Goal: Find specific page/section: Locate a particular part of the current website

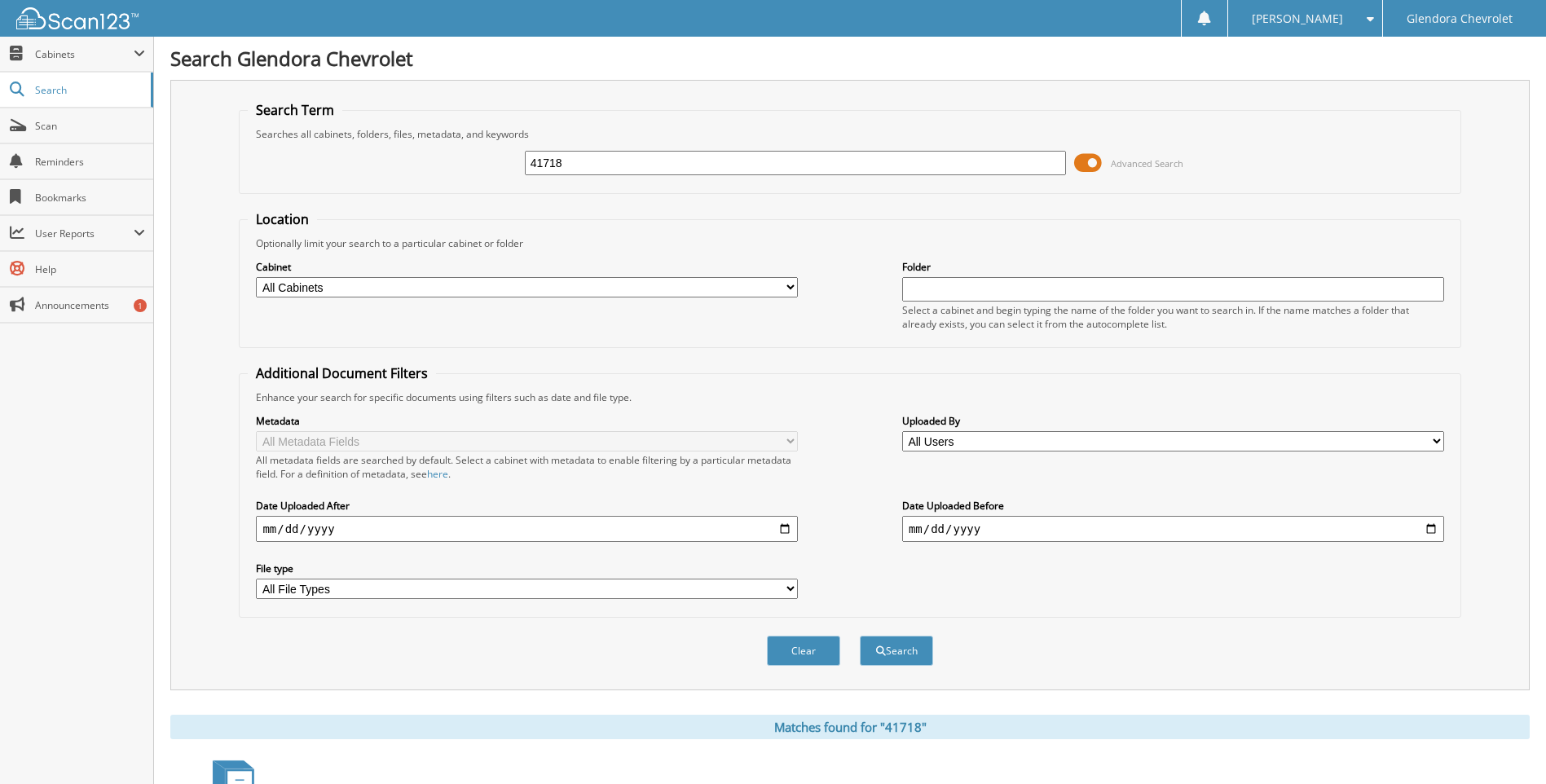
click at [1095, 157] on span at bounding box center [1088, 163] width 28 height 25
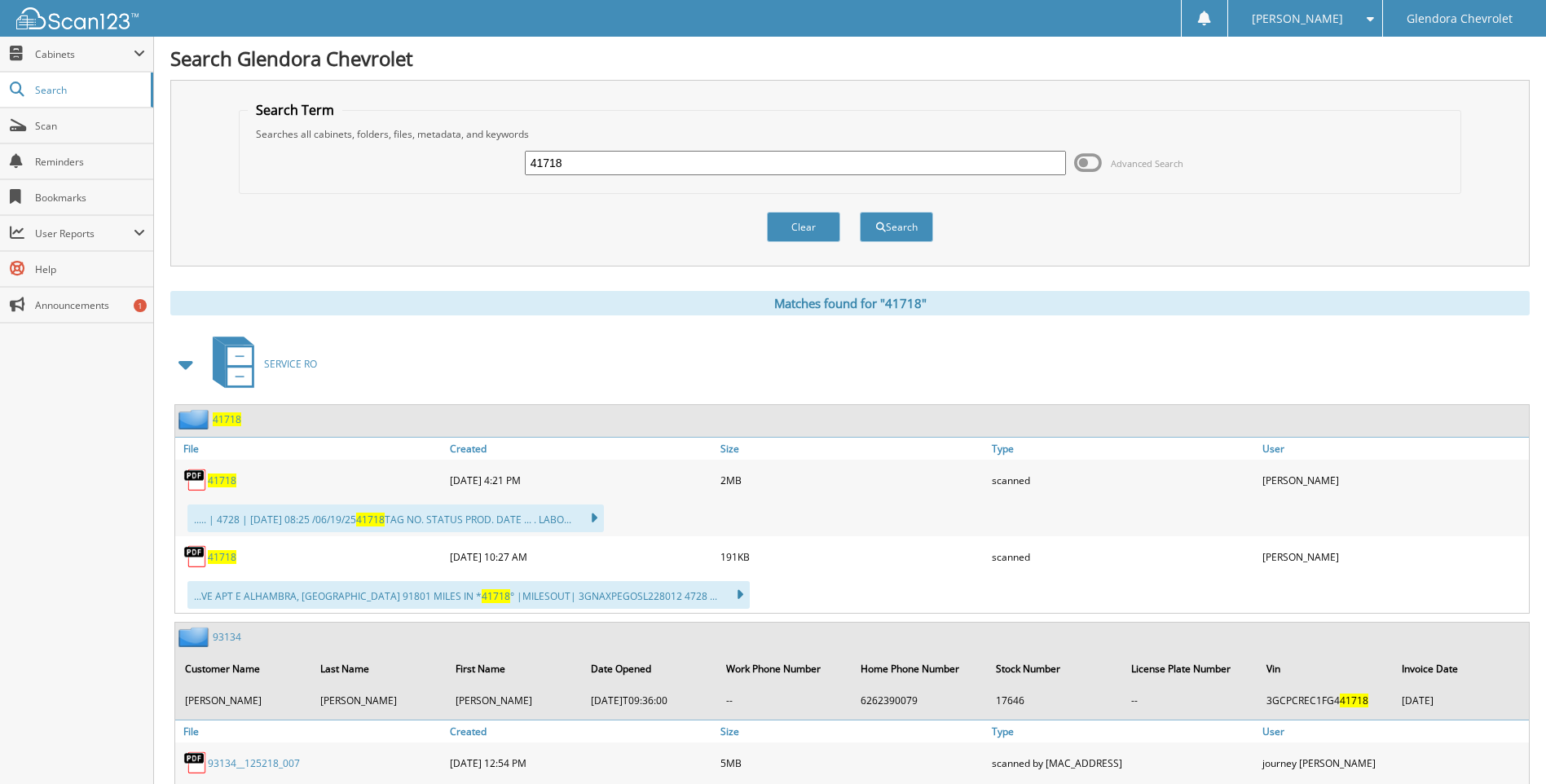
click at [702, 165] on input "41718" at bounding box center [796, 163] width 542 height 25
type input "4"
type input "39213"
click at [860, 212] on button "Search" at bounding box center [897, 227] width 74 height 30
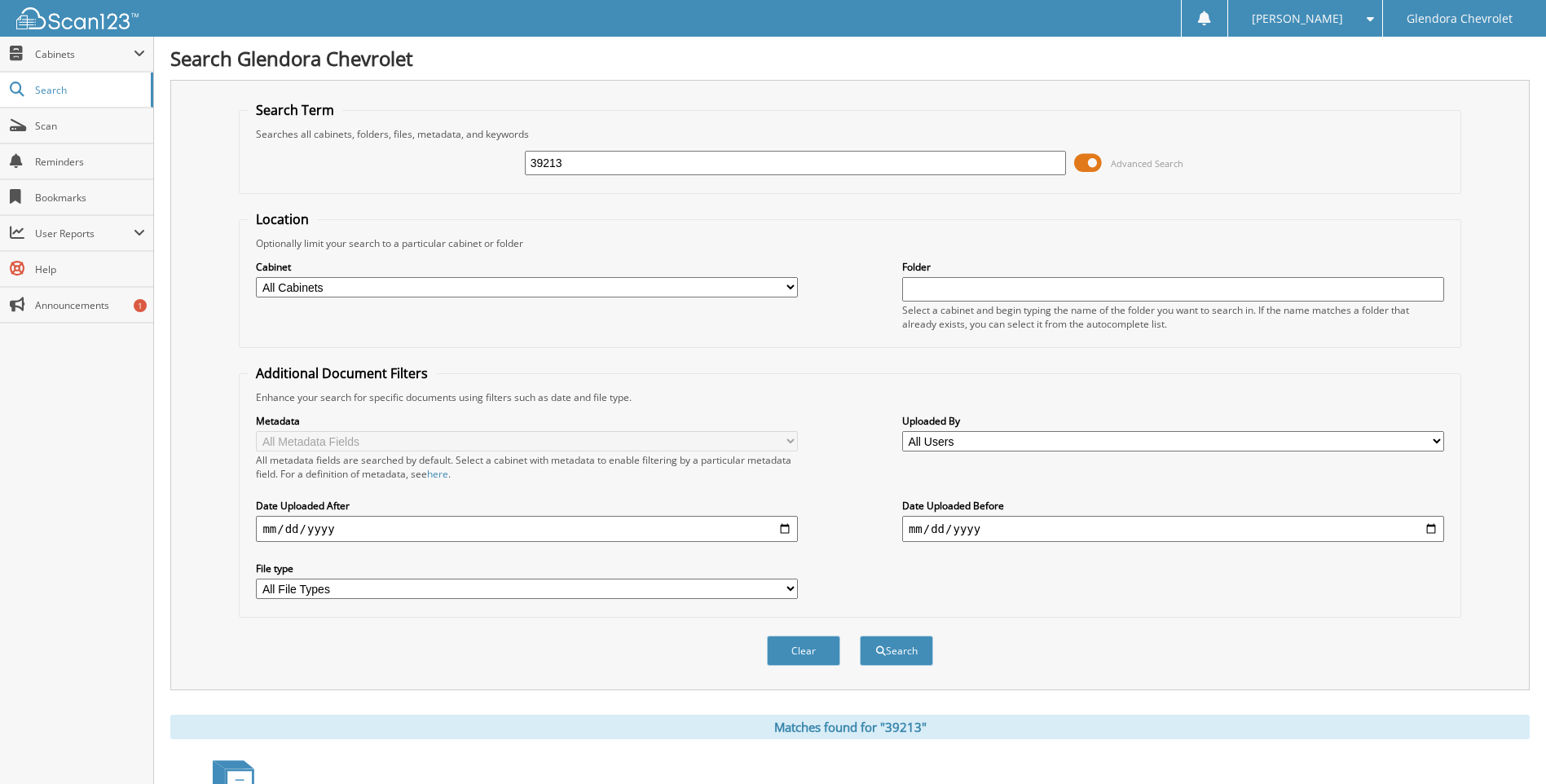
click at [715, 165] on input "39213" at bounding box center [796, 163] width 542 height 25
type input "39219"
click at [860, 636] on button "Search" at bounding box center [897, 651] width 74 height 30
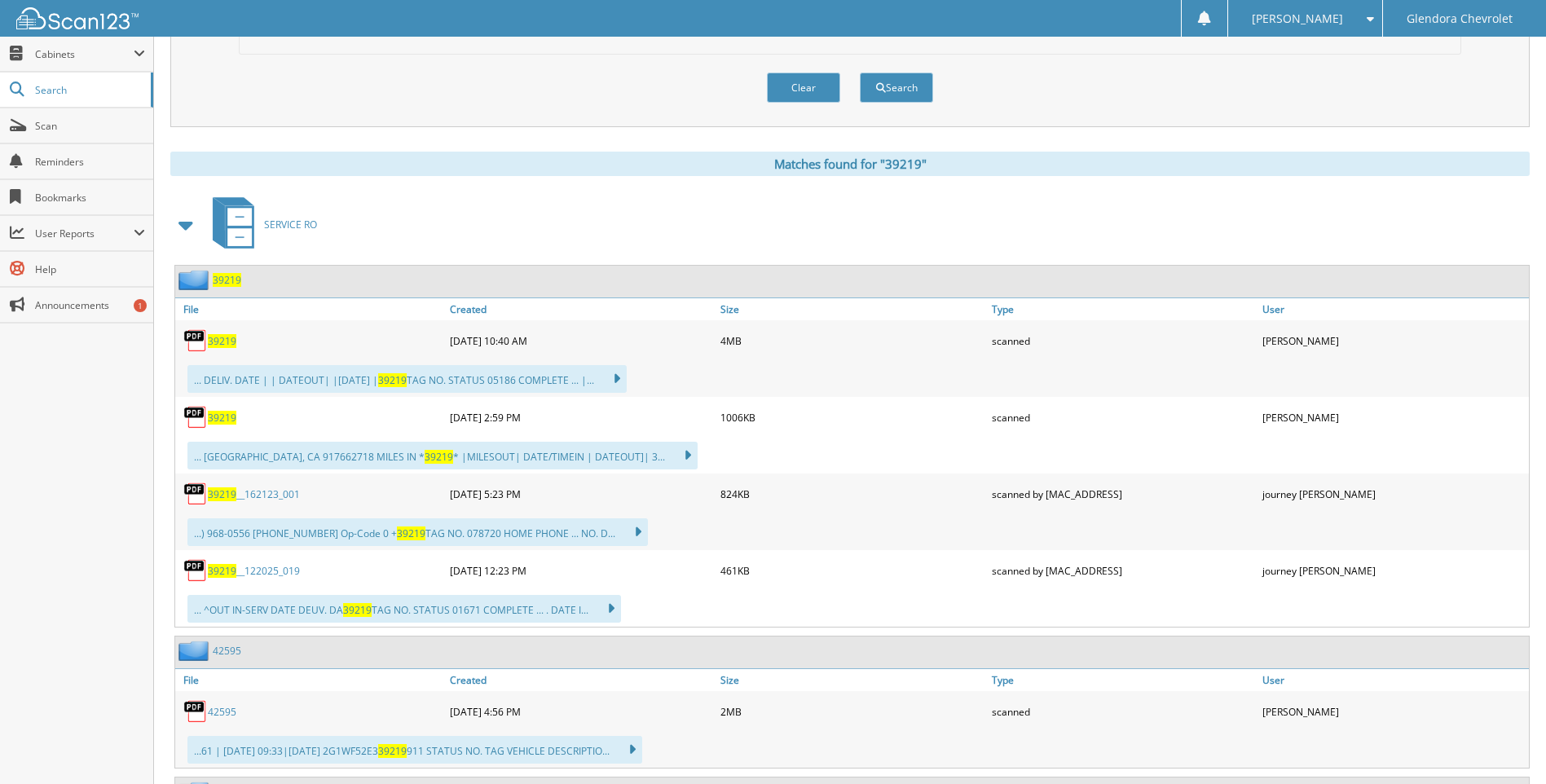
scroll to position [571, 0]
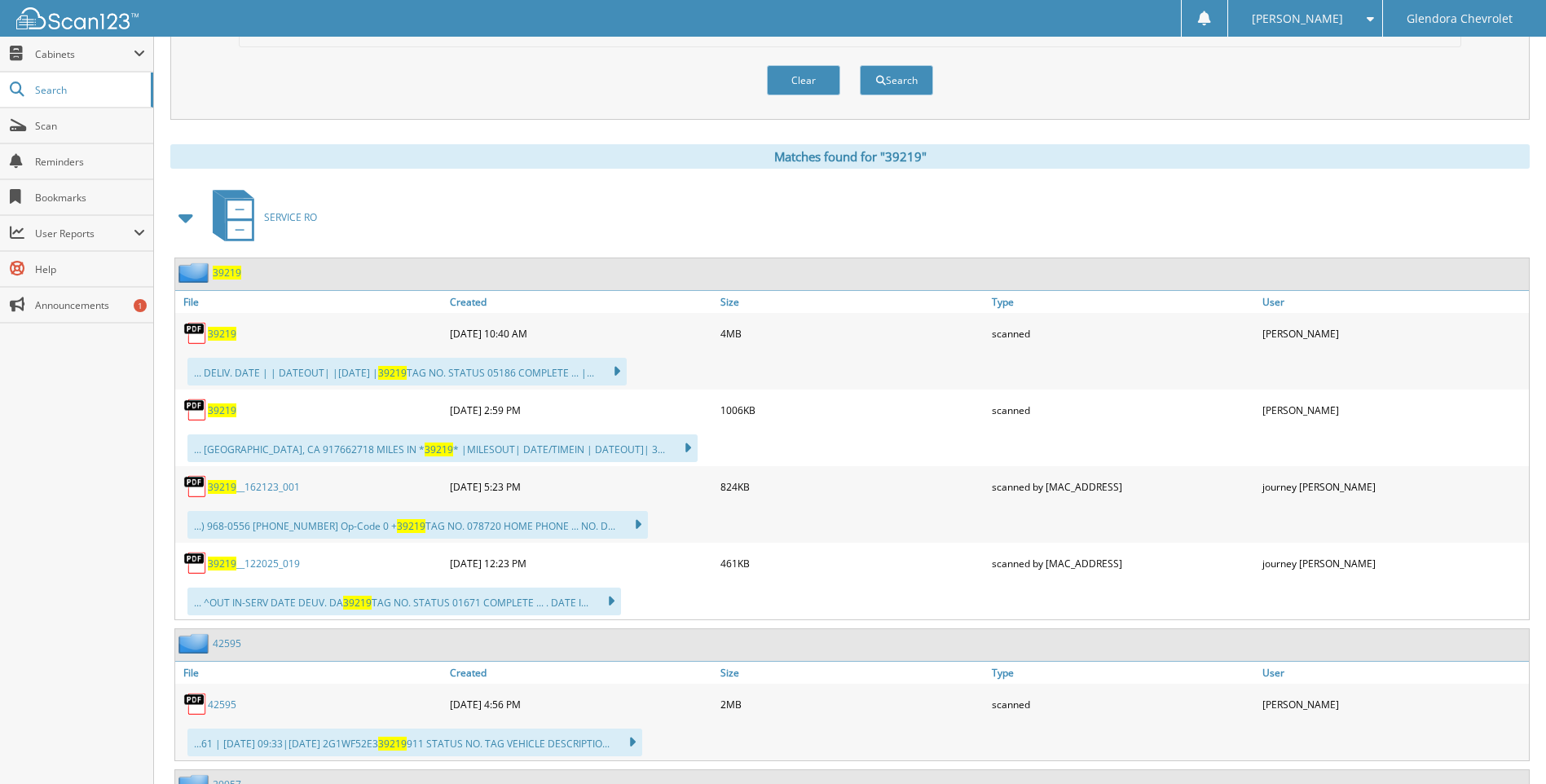
click at [230, 338] on span "39219" at bounding box center [222, 334] width 28 height 14
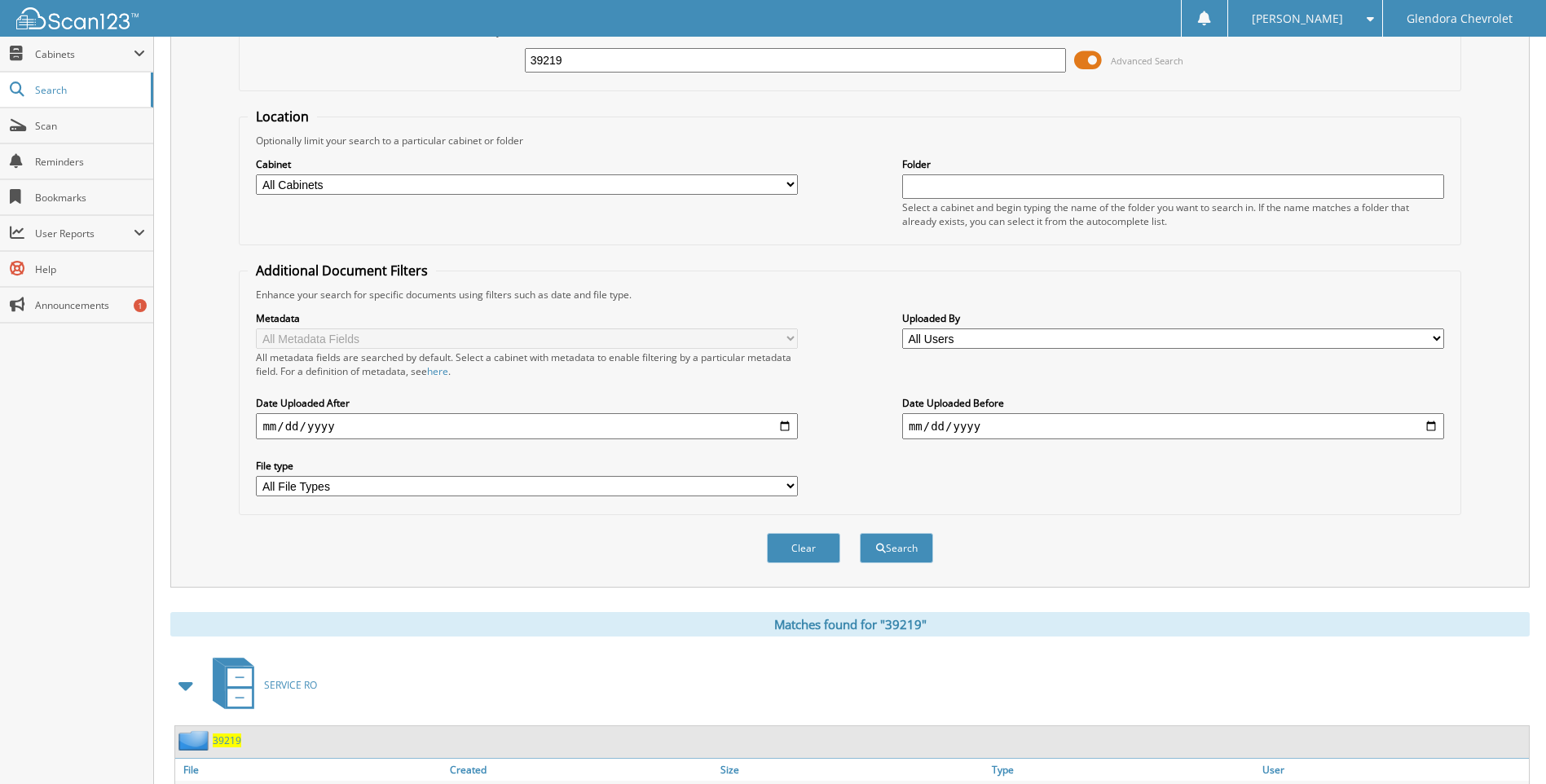
scroll to position [0, 0]
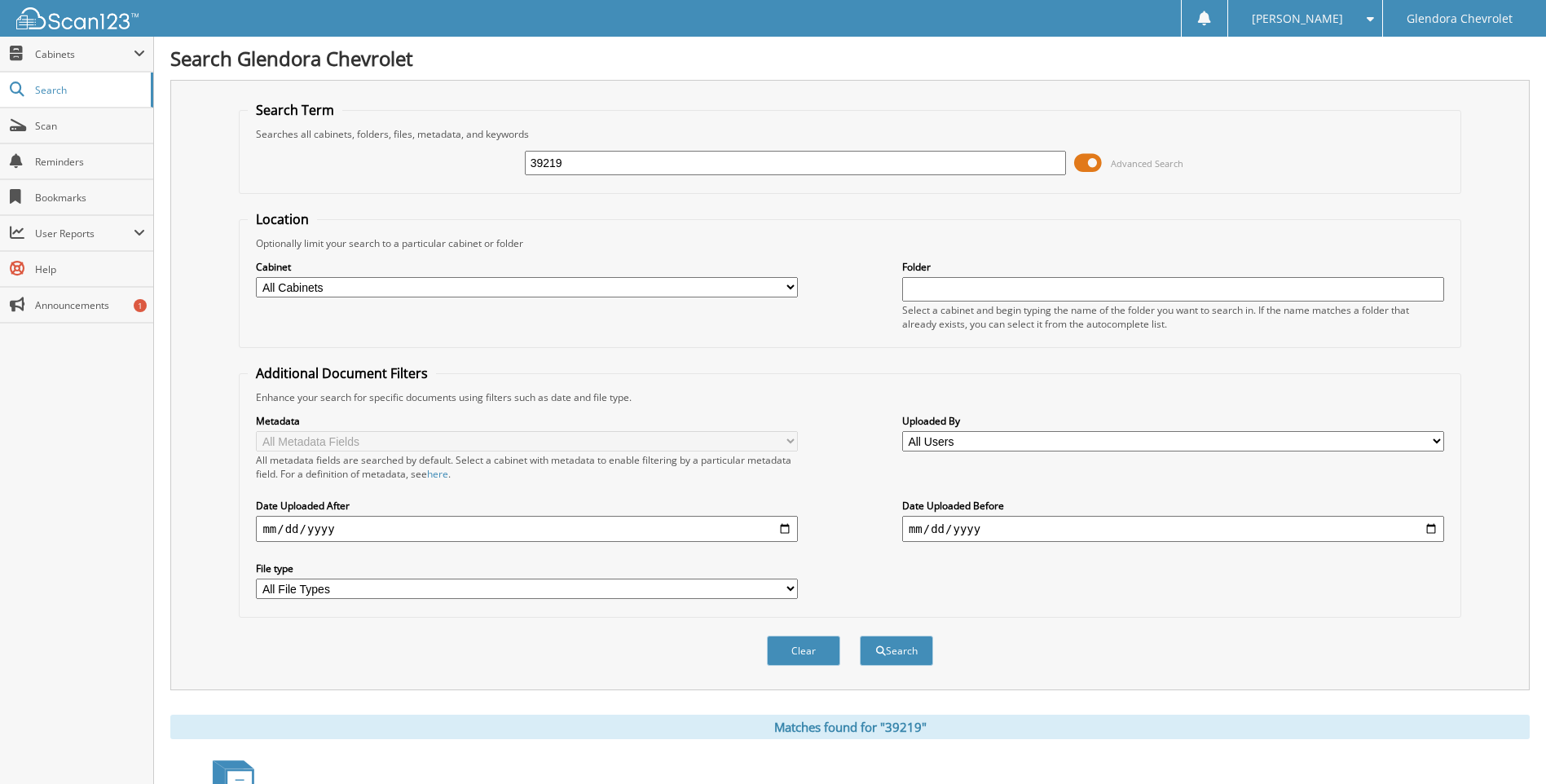
click at [974, 160] on input "39219" at bounding box center [796, 163] width 542 height 25
type input "3"
type input "38691"
click at [860, 636] on button "Search" at bounding box center [897, 651] width 74 height 30
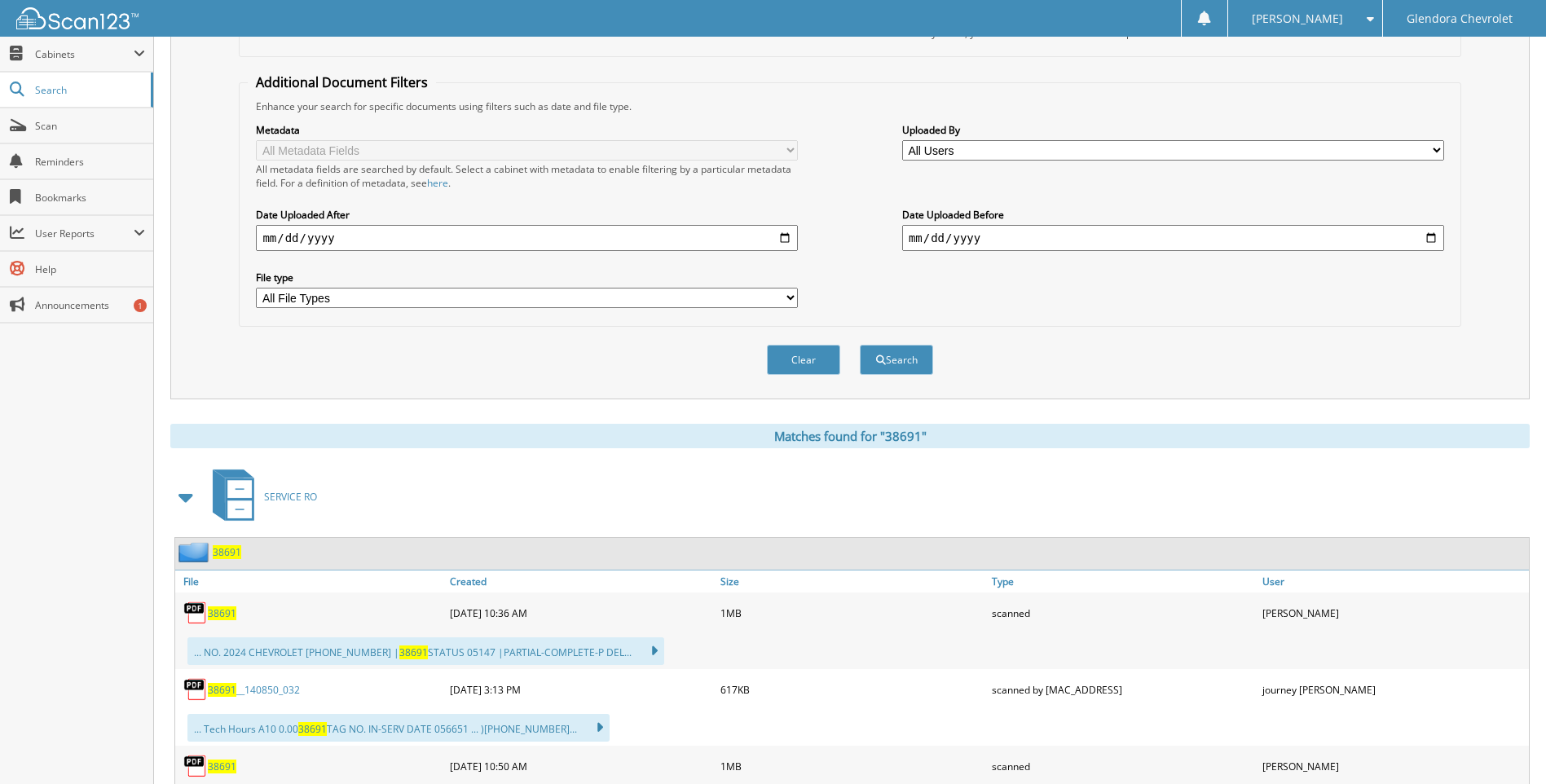
scroll to position [326, 0]
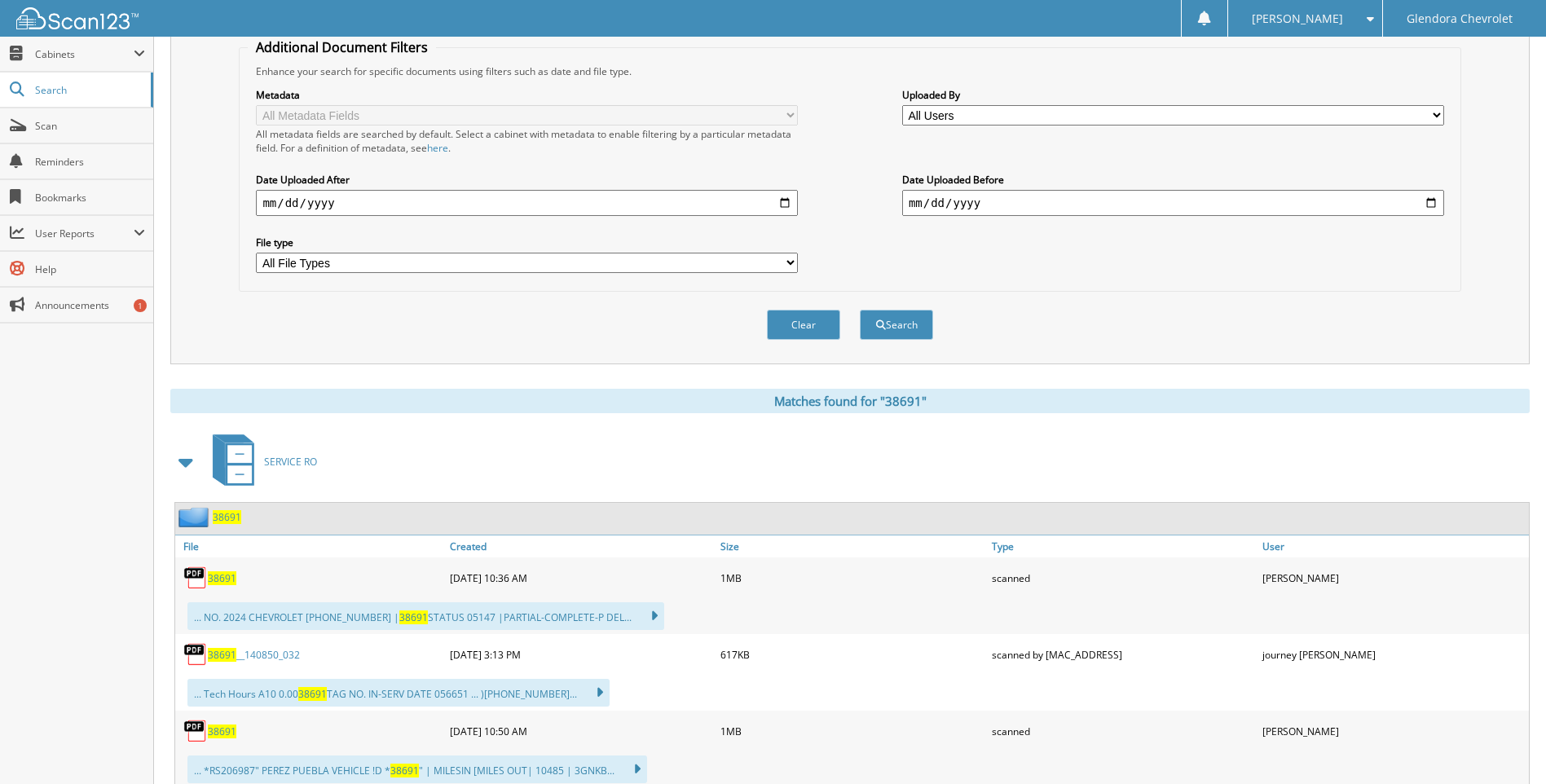
click at [225, 581] on span "38691" at bounding box center [222, 578] width 28 height 14
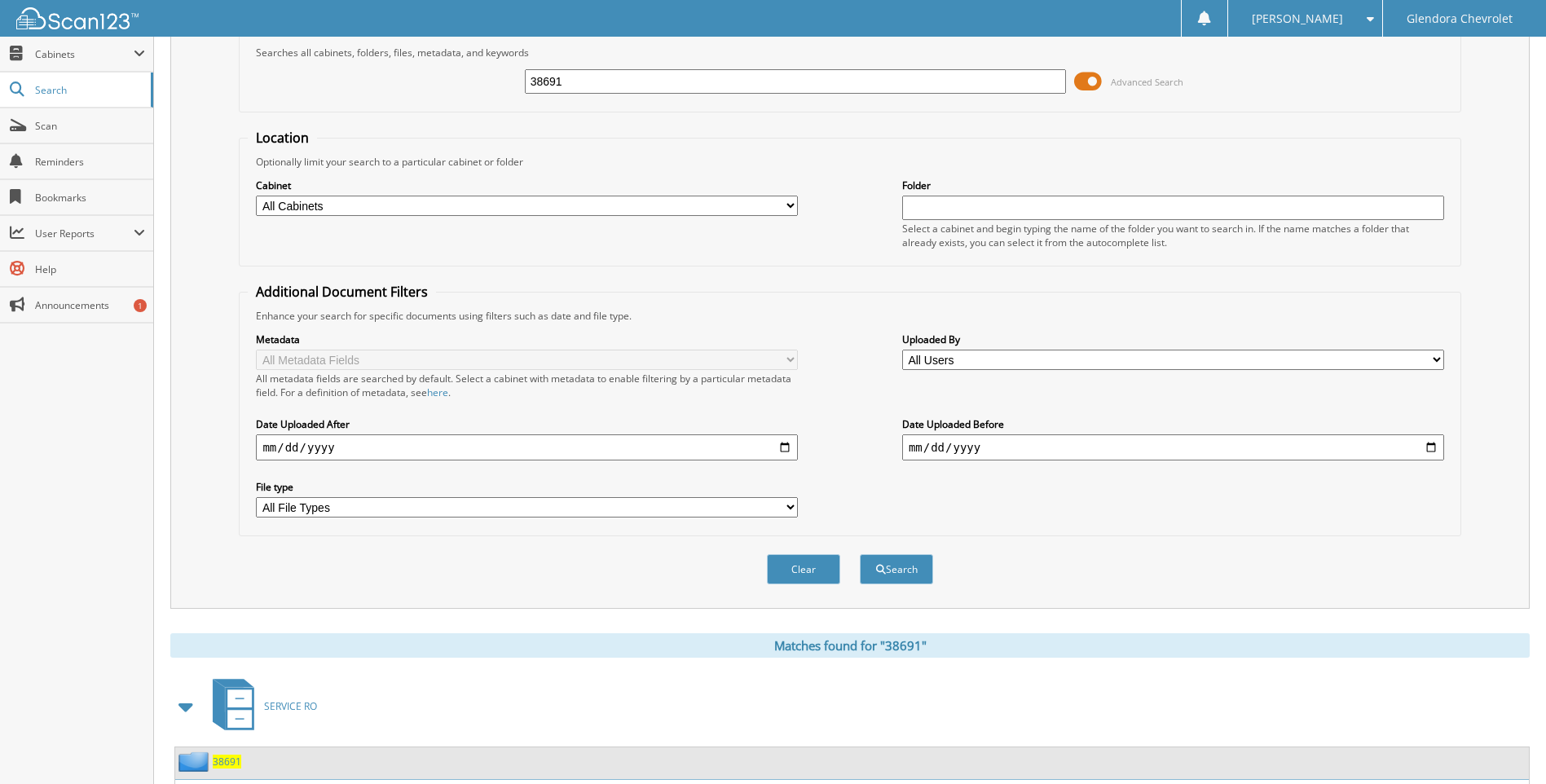
scroll to position [0, 0]
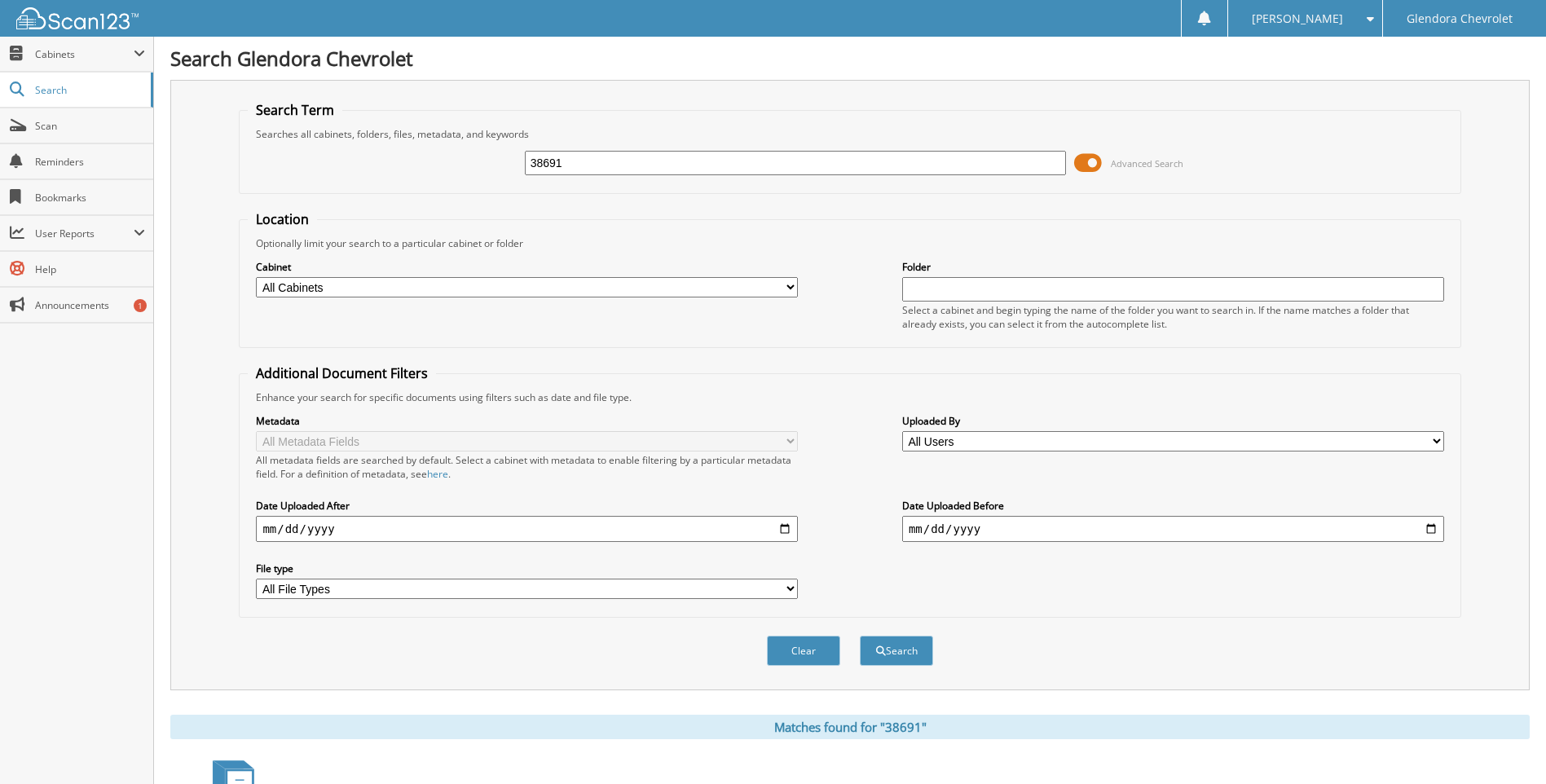
click at [670, 158] on input "38691" at bounding box center [796, 163] width 542 height 25
type input "3"
type input "39010"
click at [860, 636] on button "Search" at bounding box center [897, 651] width 74 height 30
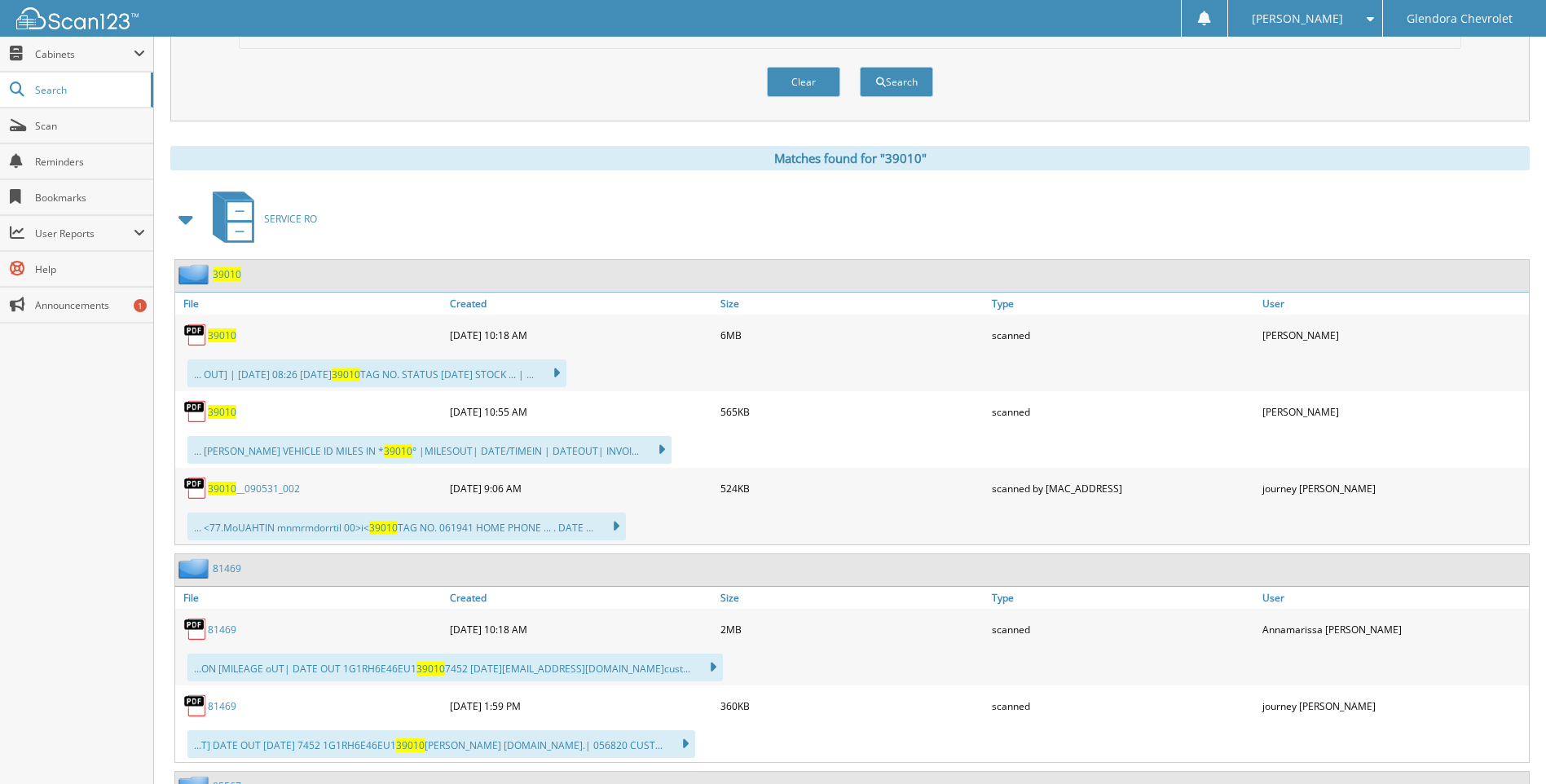
scroll to position [571, 0]
click at [230, 332] on span "39010" at bounding box center [222, 334] width 28 height 14
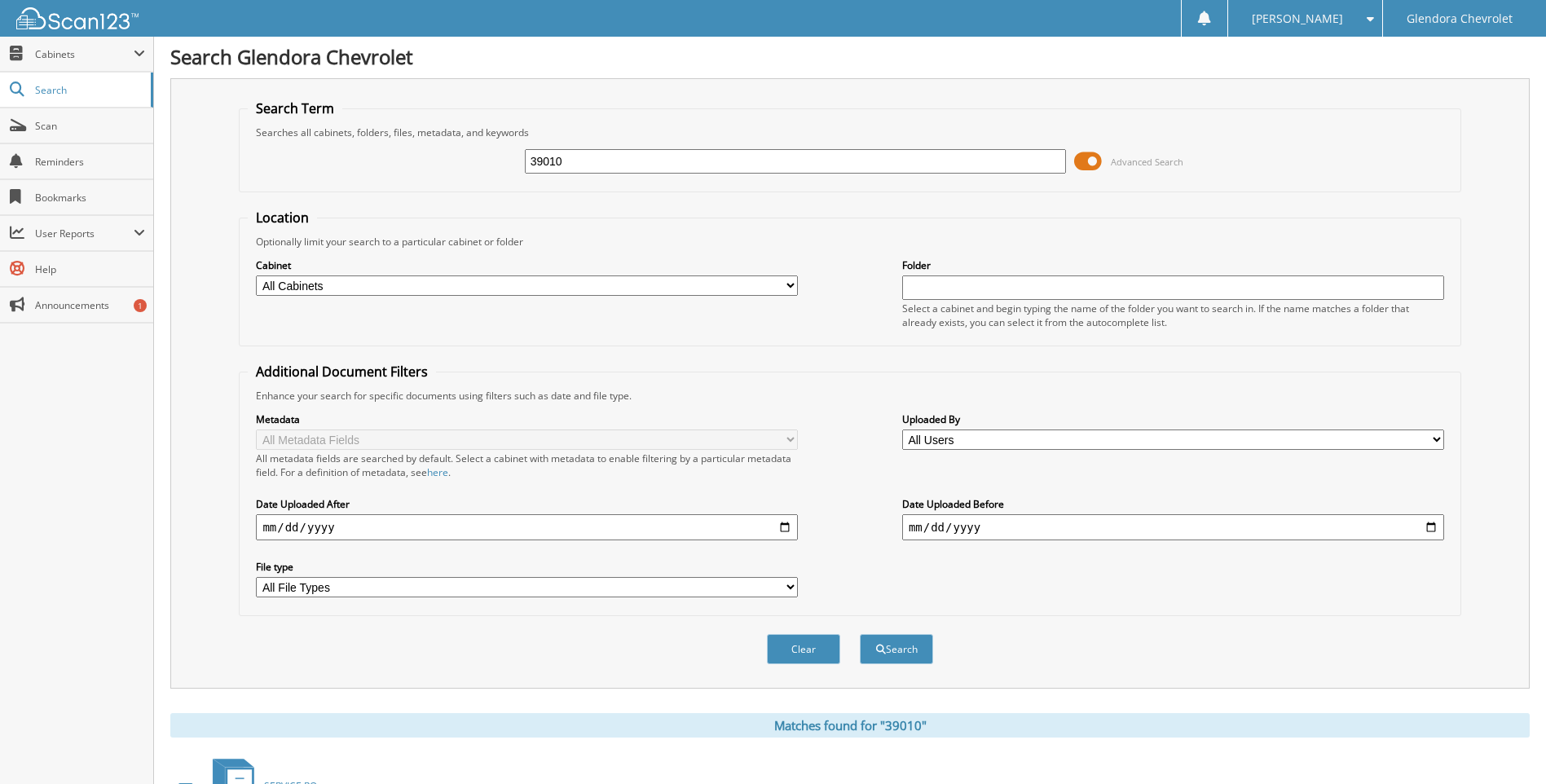
scroll to position [0, 0]
click at [627, 155] on input "39010" at bounding box center [796, 163] width 542 height 25
type input "3"
type input "38951"
click at [860, 636] on button "Search" at bounding box center [897, 651] width 74 height 30
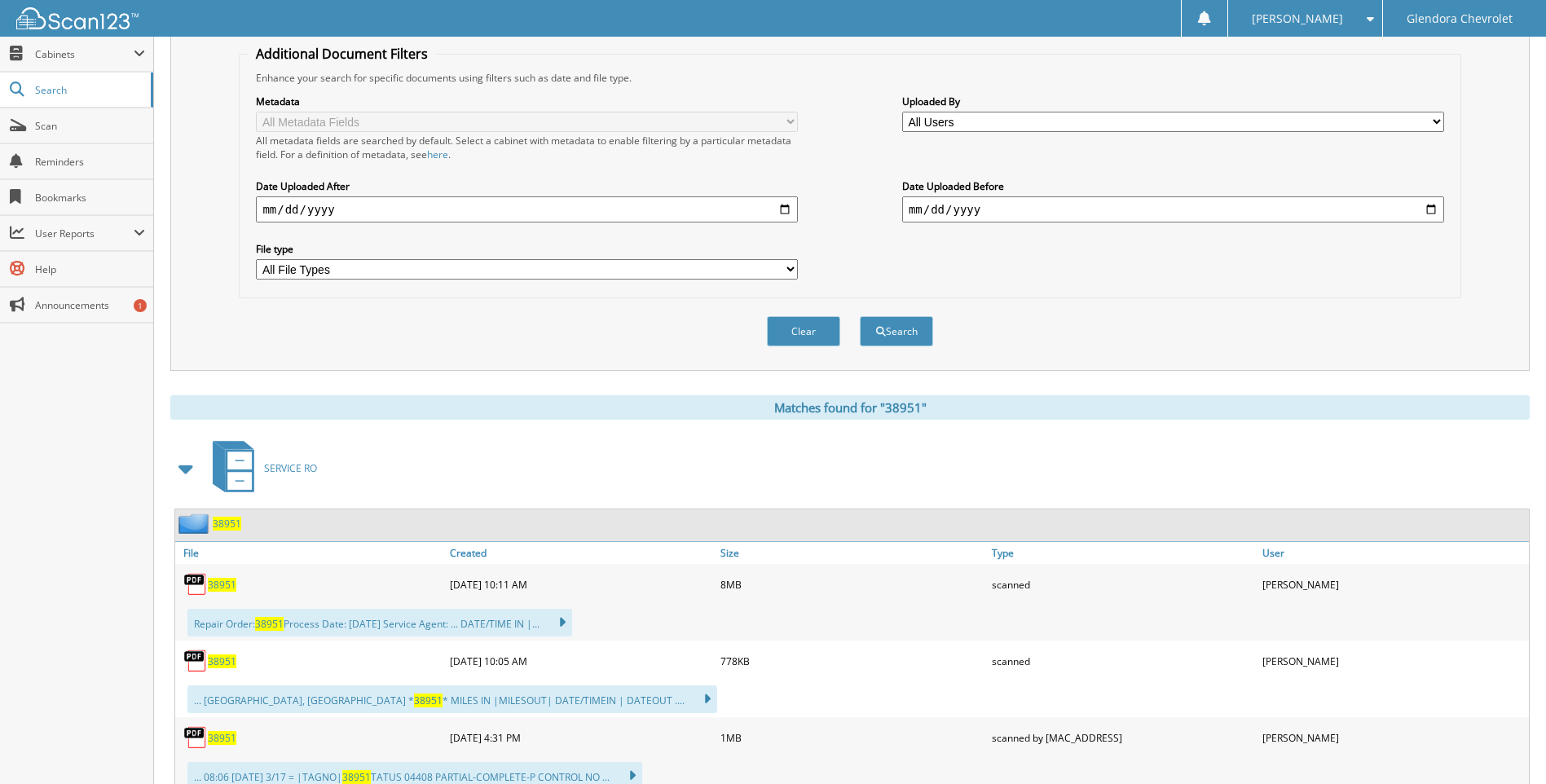
scroll to position [326, 0]
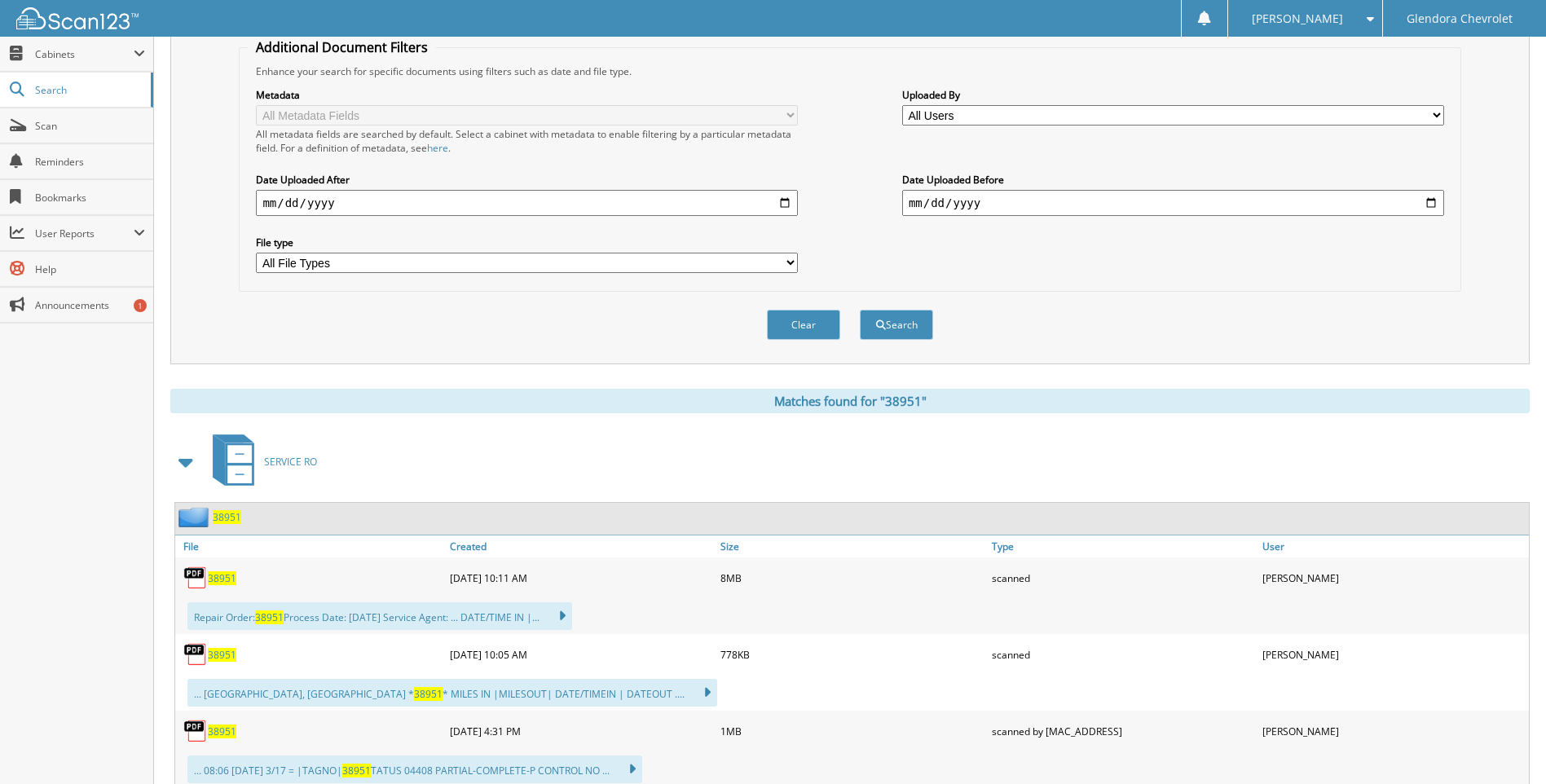
click at [221, 576] on span "38951" at bounding box center [222, 578] width 28 height 14
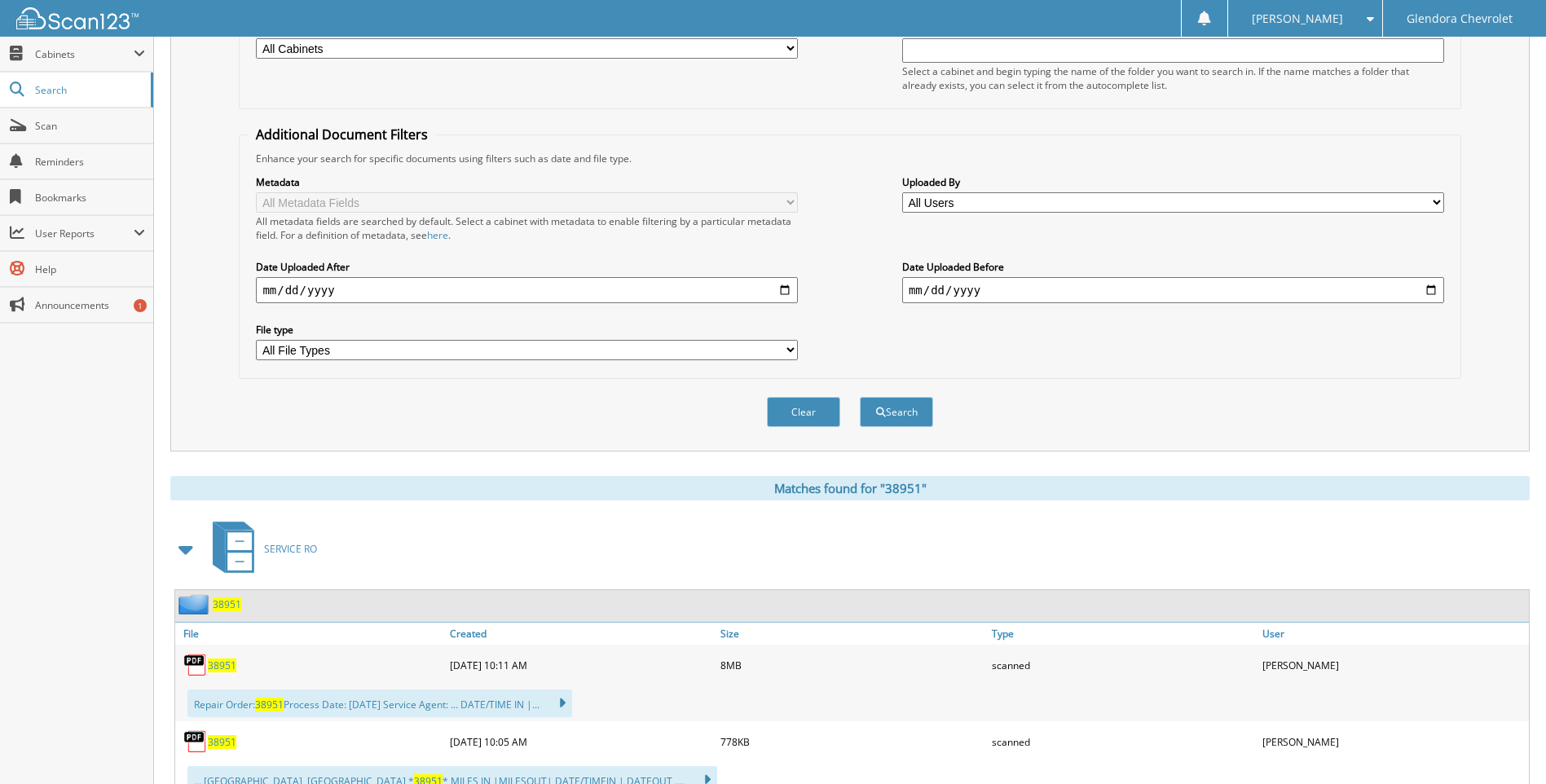
scroll to position [0, 0]
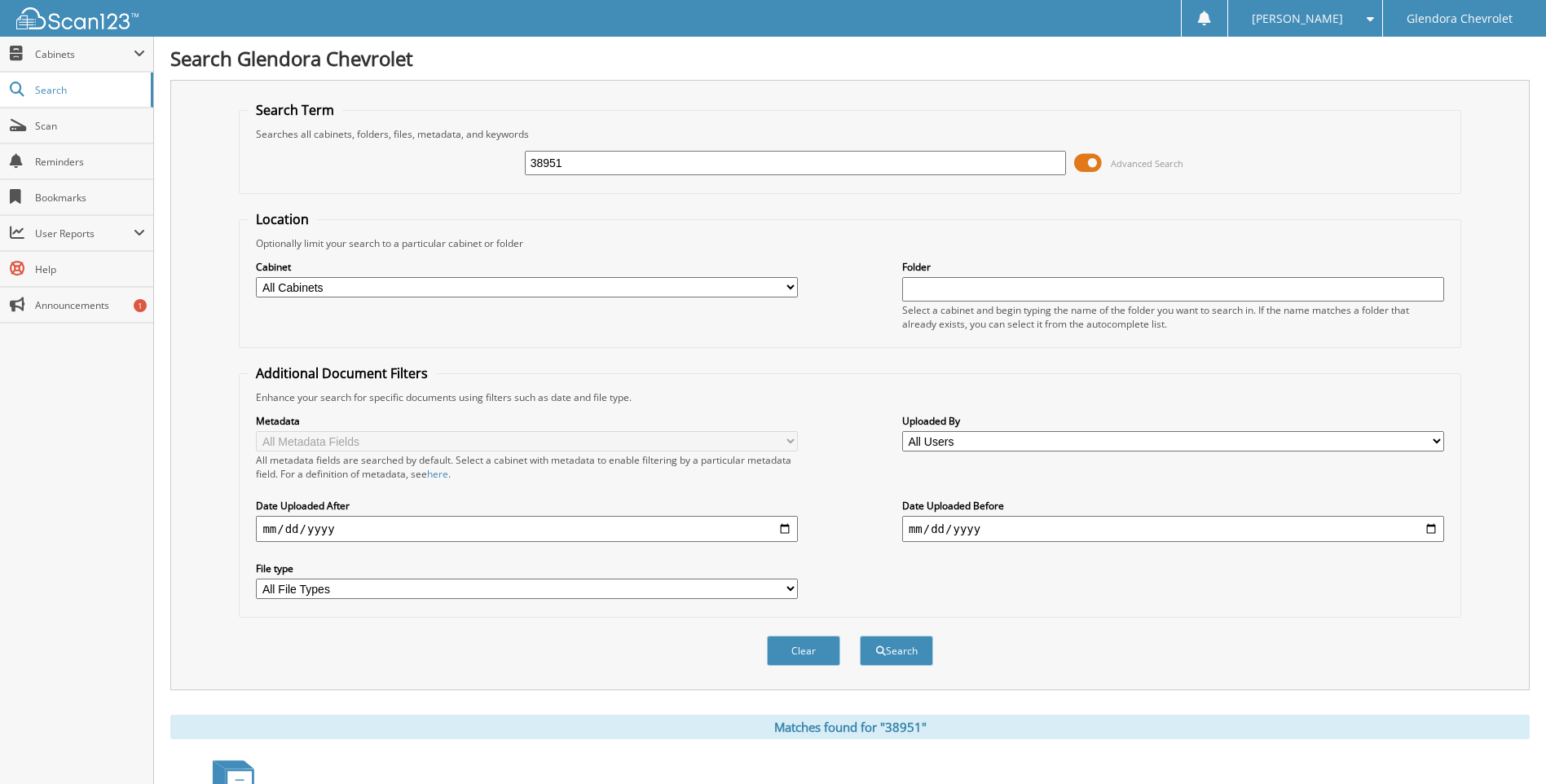
click at [719, 144] on div "38951 Advanced Search" at bounding box center [850, 163] width 1204 height 44
type input "3"
type input "39492"
click at [860, 636] on button "Search" at bounding box center [897, 651] width 74 height 30
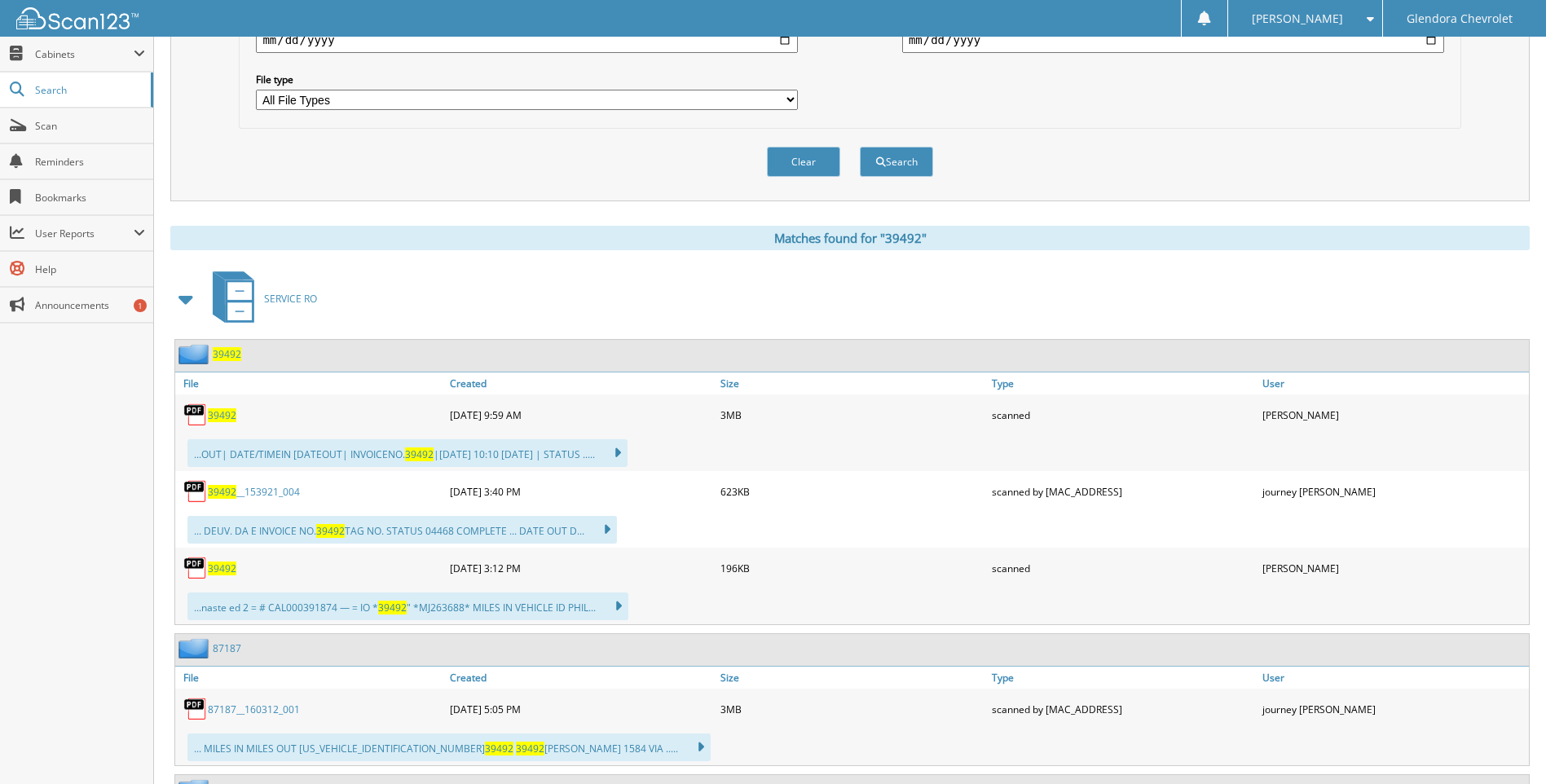
scroll to position [571, 0]
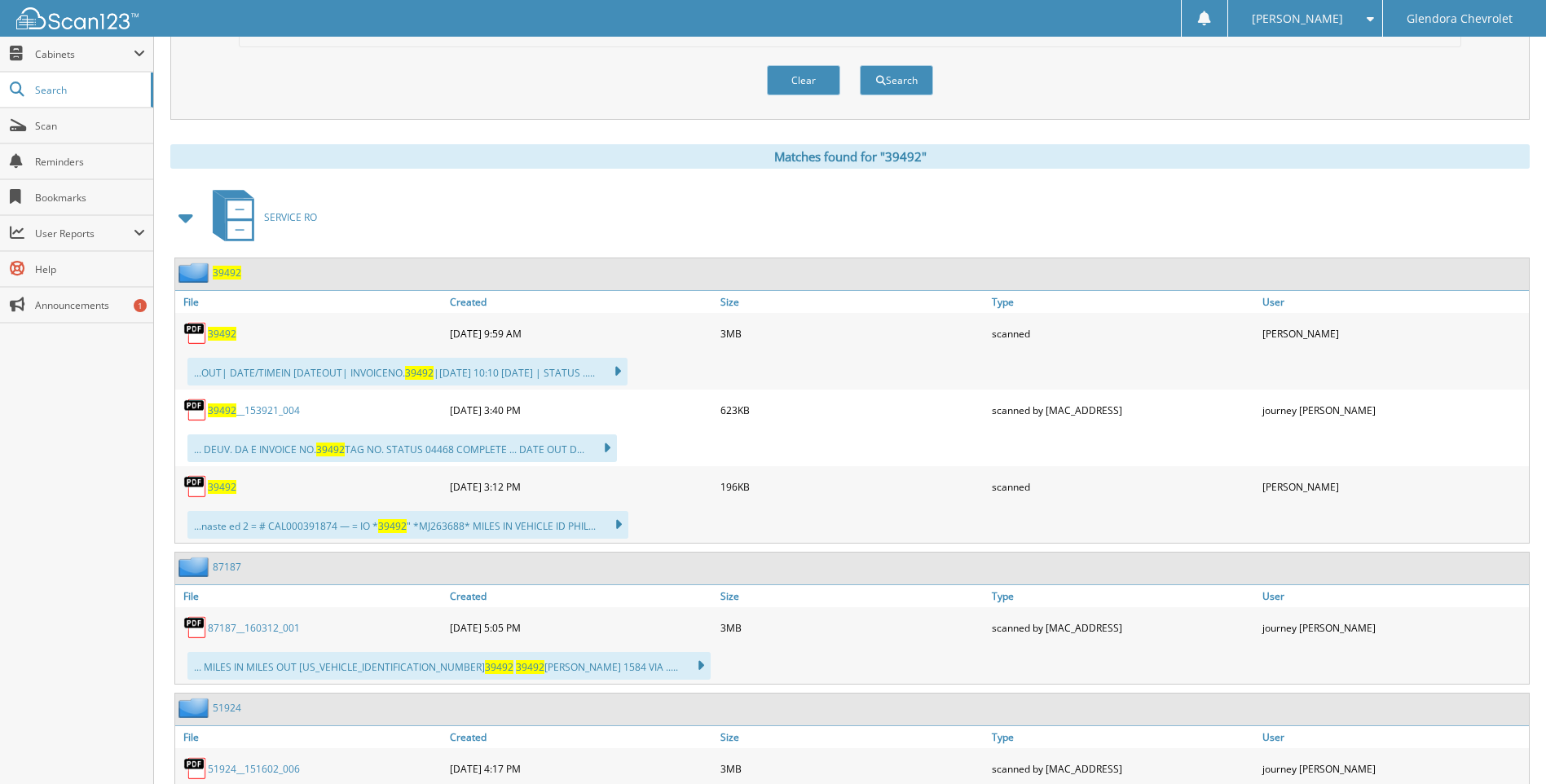
click at [225, 335] on span "39492" at bounding box center [222, 334] width 28 height 14
